Goal: Task Accomplishment & Management: Complete application form

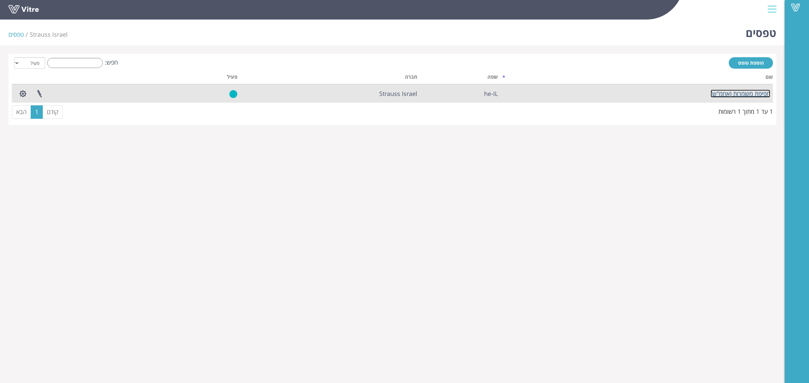
click at [747, 94] on link "חפיפת משמרות (אחמ"ש)" at bounding box center [740, 94] width 60 height 8
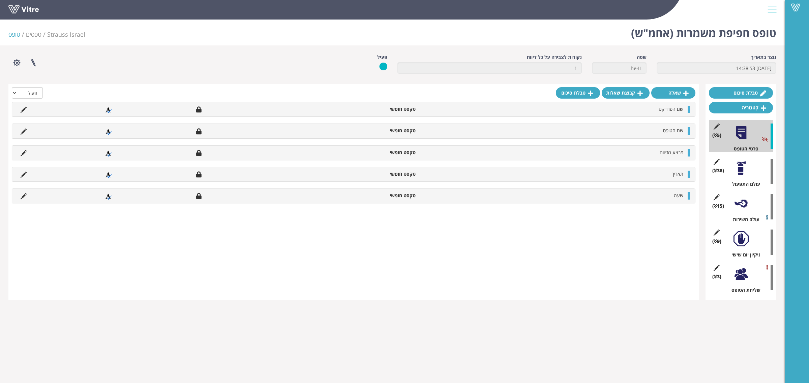
click at [740, 169] on div at bounding box center [740, 168] width 15 height 15
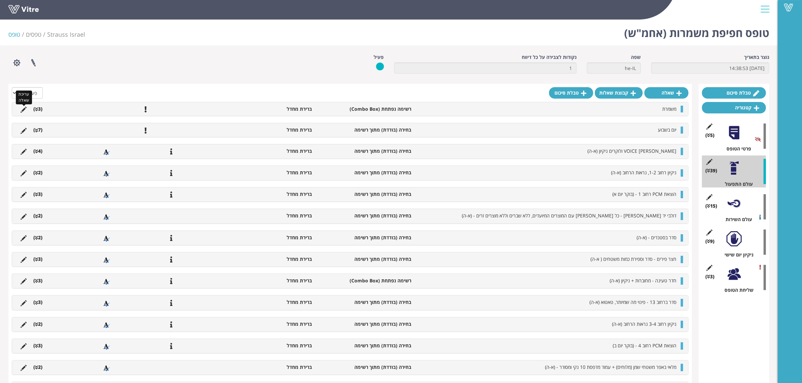
click at [21, 110] on icon at bounding box center [24, 110] width 6 height 6
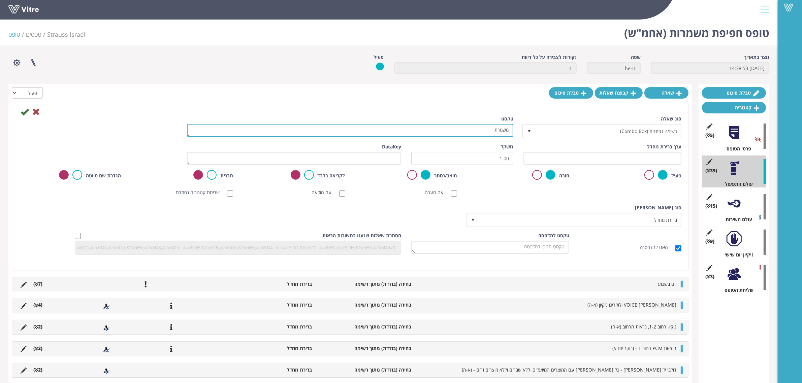
click at [476, 127] on textarea "משמרת" at bounding box center [350, 130] width 327 height 13
type textarea "משמרת (אני הגעתי למשמרת...)"
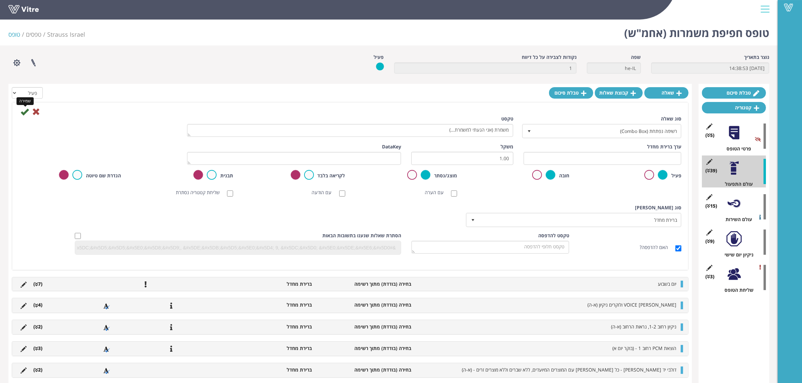
click at [24, 112] on icon at bounding box center [25, 112] width 8 height 8
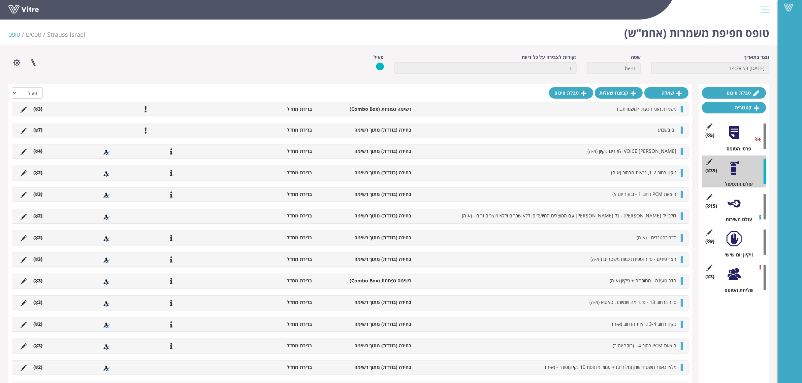
click at [37, 112] on icon at bounding box center [36, 109] width 3 height 5
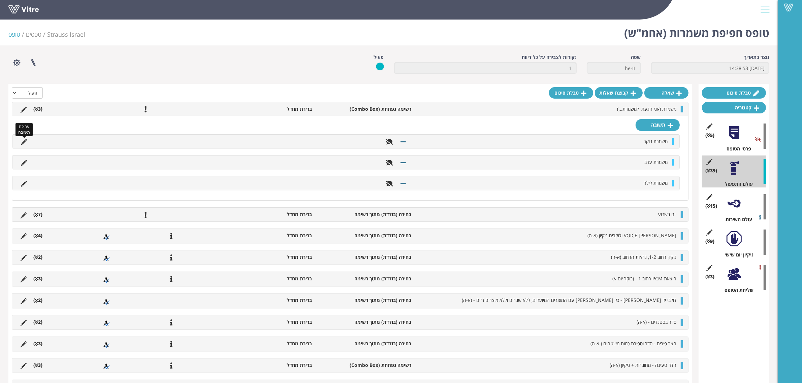
click at [22, 142] on icon at bounding box center [24, 142] width 6 height 6
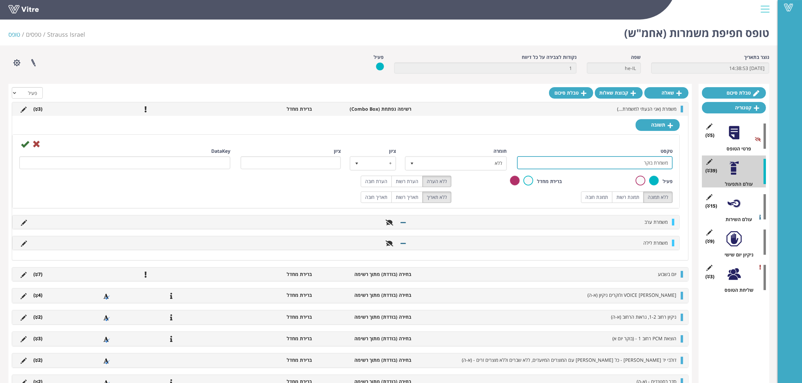
drag, startPoint x: 653, startPoint y: 164, endPoint x: 708, endPoint y: 164, distance: 55.3
type input "בוקר"
click at [23, 147] on icon at bounding box center [25, 144] width 8 height 8
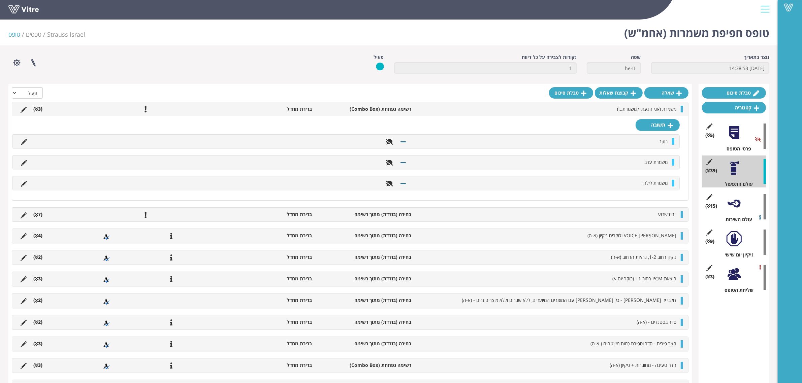
click at [20, 163] on li at bounding box center [24, 162] width 13 height 7
click at [22, 163] on icon at bounding box center [24, 163] width 6 height 6
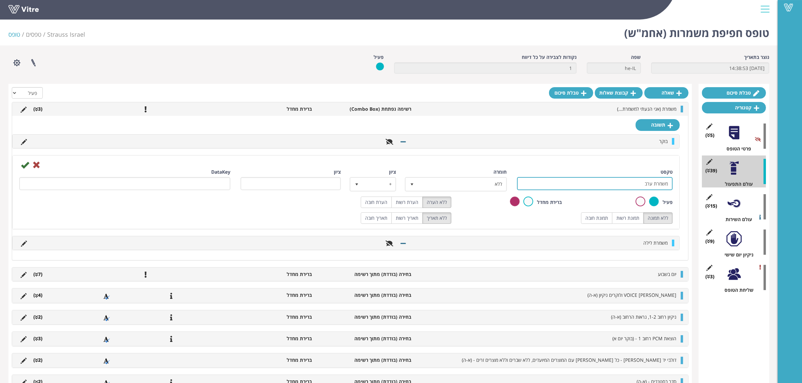
drag, startPoint x: 654, startPoint y: 184, endPoint x: 700, endPoint y: 183, distance: 45.2
type input "ערב"
click at [28, 167] on icon at bounding box center [25, 165] width 8 height 8
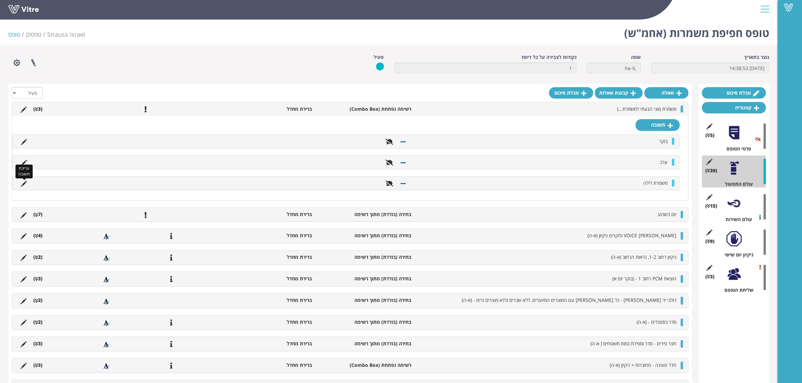
click at [26, 185] on icon at bounding box center [24, 184] width 6 height 6
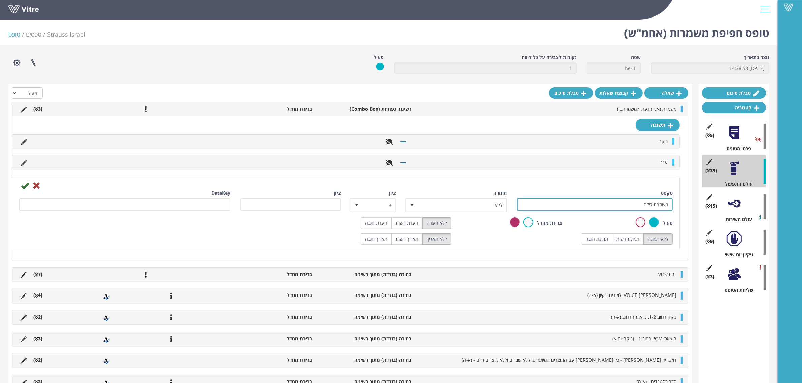
drag, startPoint x: 655, startPoint y: 205, endPoint x: 692, endPoint y: 205, distance: 37.1
type input "לילה"
click at [26, 187] on icon at bounding box center [25, 186] width 8 height 8
